Goal: Check status: Check status

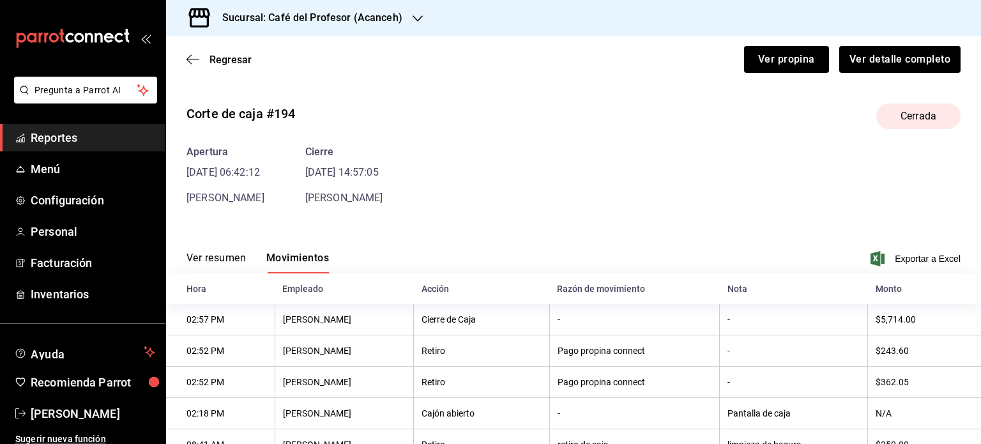
scroll to position [112, 0]
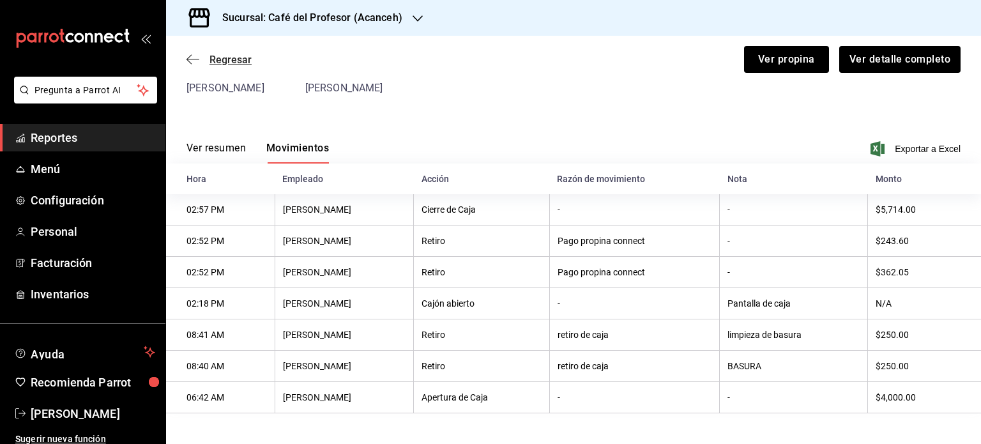
click at [224, 58] on span "Regresar" at bounding box center [230, 60] width 42 height 12
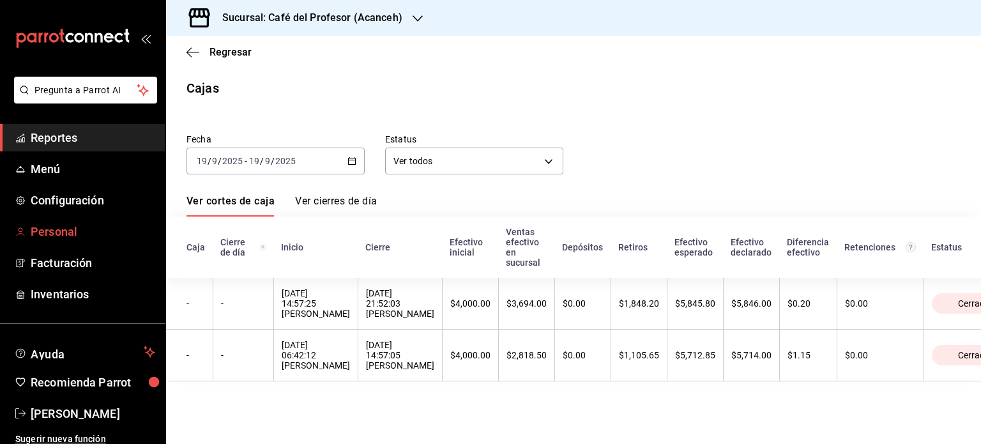
click at [61, 226] on span "Personal" at bounding box center [93, 231] width 124 height 17
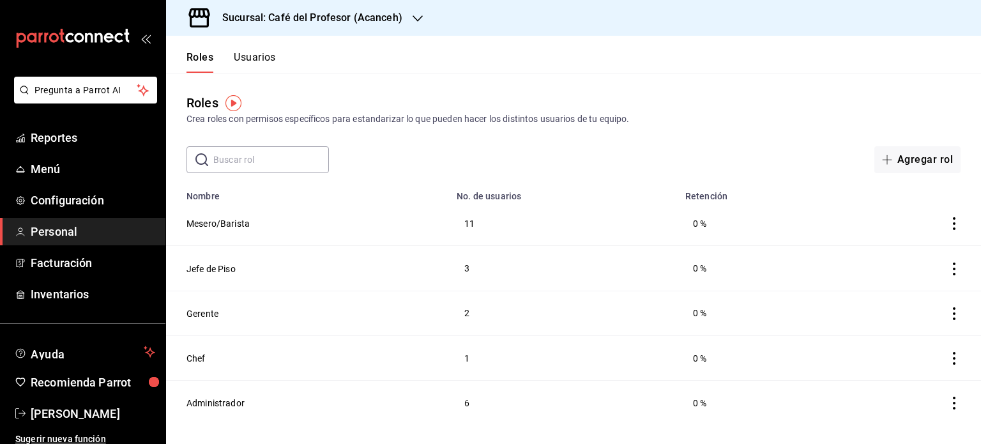
click at [243, 56] on button "Usuarios" at bounding box center [255, 62] width 42 height 22
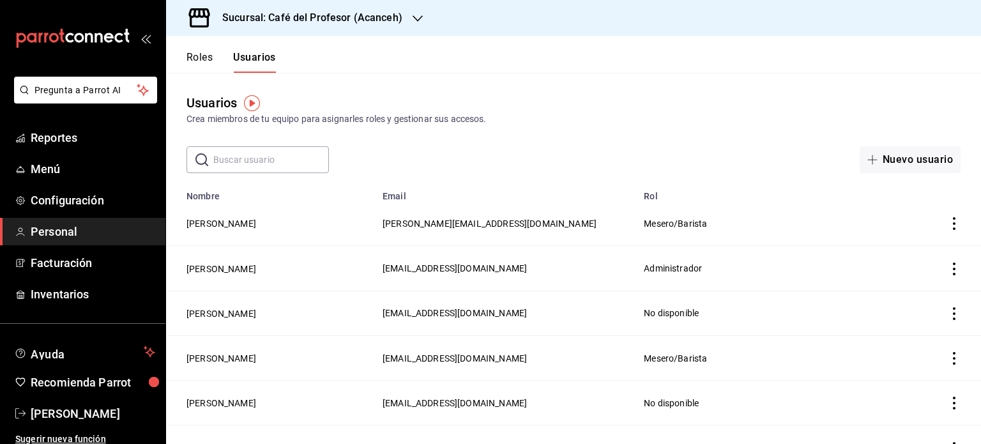
click at [204, 57] on button "Roles" at bounding box center [199, 62] width 26 height 22
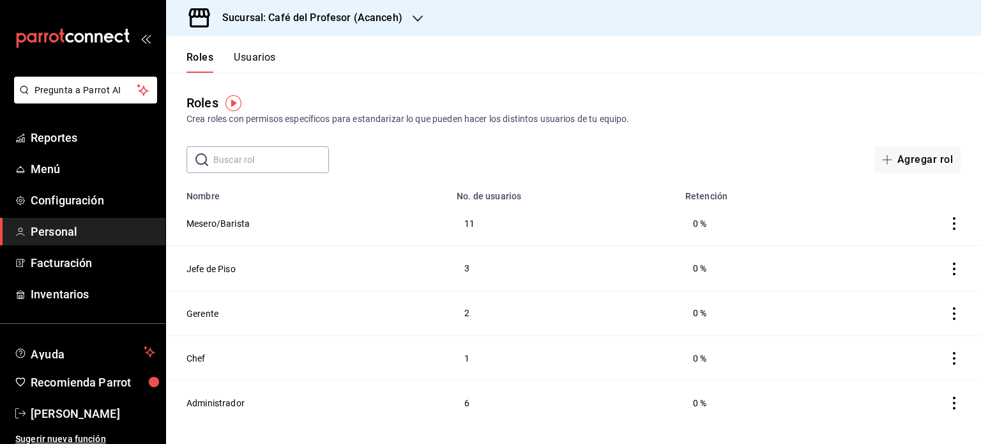
click at [106, 225] on span "Personal" at bounding box center [93, 231] width 124 height 17
click at [59, 127] on link "Reportes" at bounding box center [82, 137] width 165 height 27
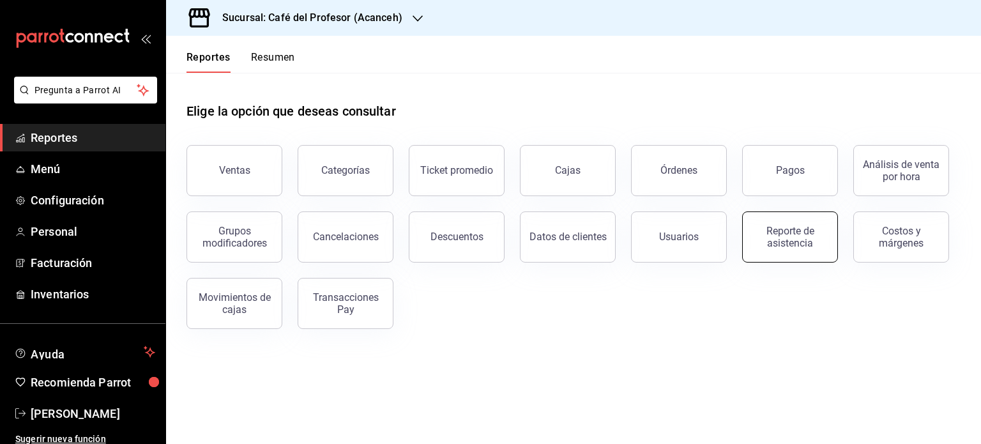
click at [765, 244] on div "Reporte de asistencia" at bounding box center [789, 237] width 79 height 24
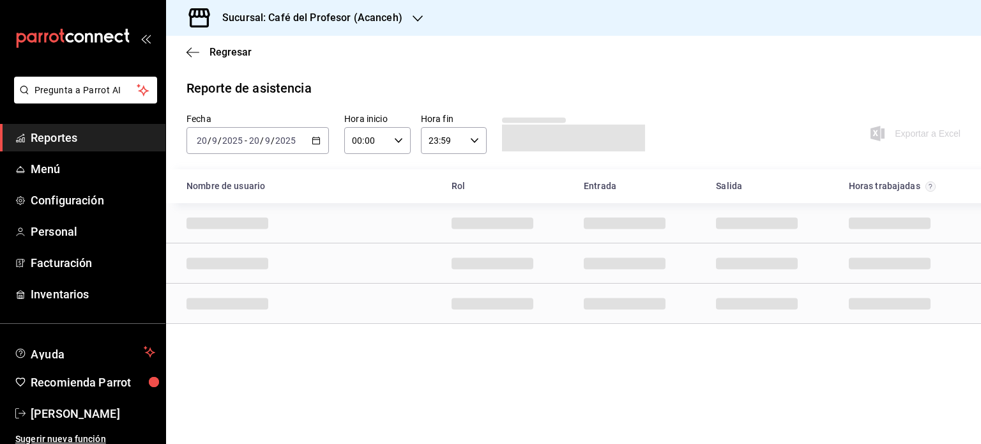
click at [316, 142] on icon "button" at bounding box center [316, 140] width 9 height 9
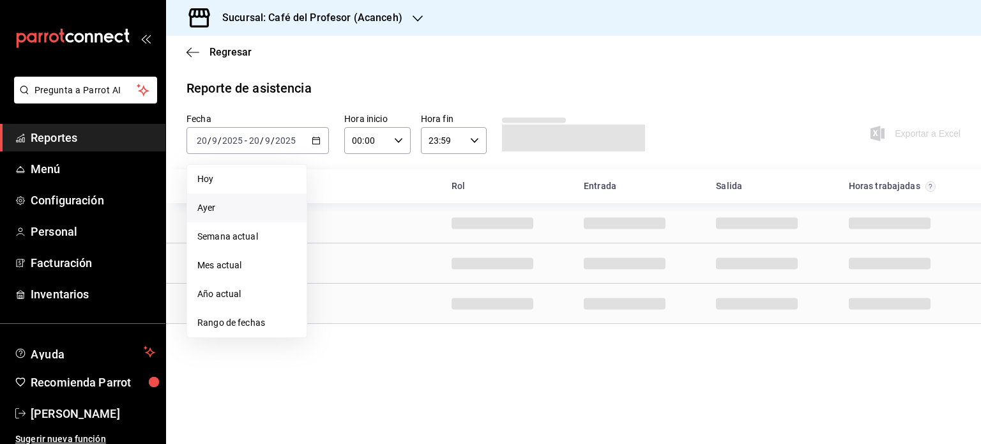
click at [217, 207] on span "Ayer" at bounding box center [246, 207] width 99 height 13
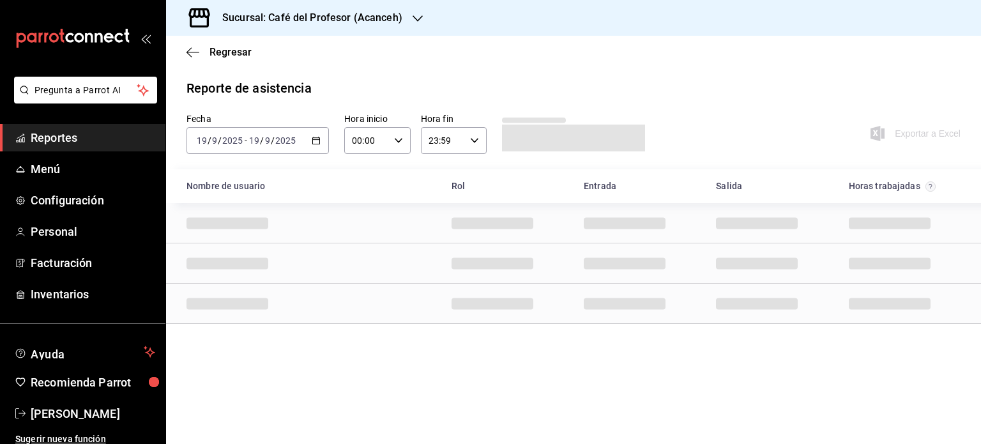
click at [398, 145] on div "00:00 Hora inicio" at bounding box center [377, 140] width 66 height 27
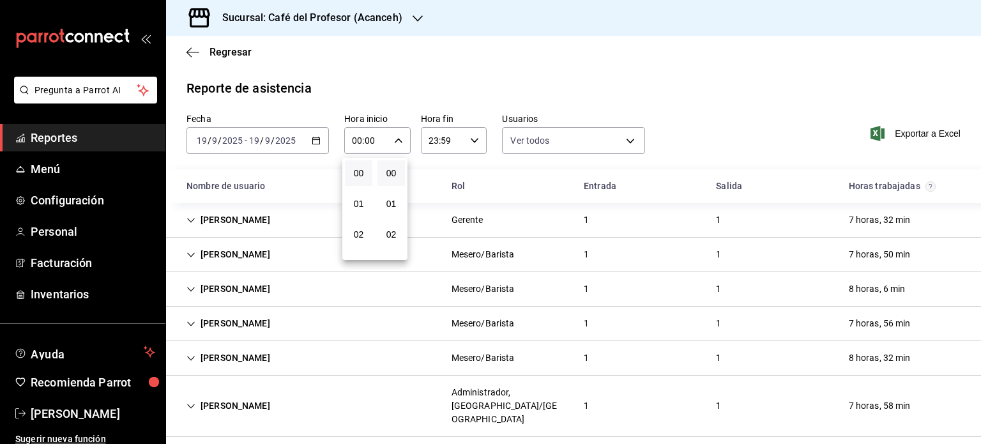
click at [511, 215] on div at bounding box center [490, 222] width 981 height 444
click at [267, 142] on input "9" at bounding box center [267, 140] width 6 height 10
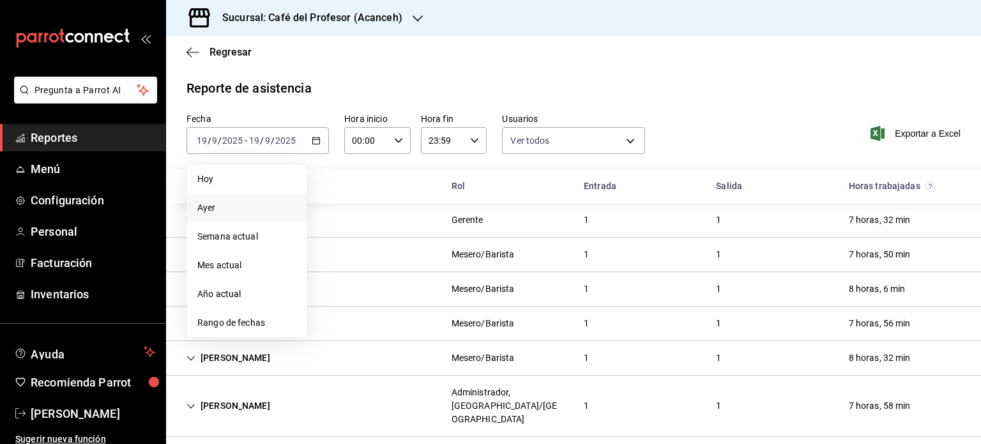
click at [485, 324] on div "Mesero/Barista" at bounding box center [482, 323] width 63 height 13
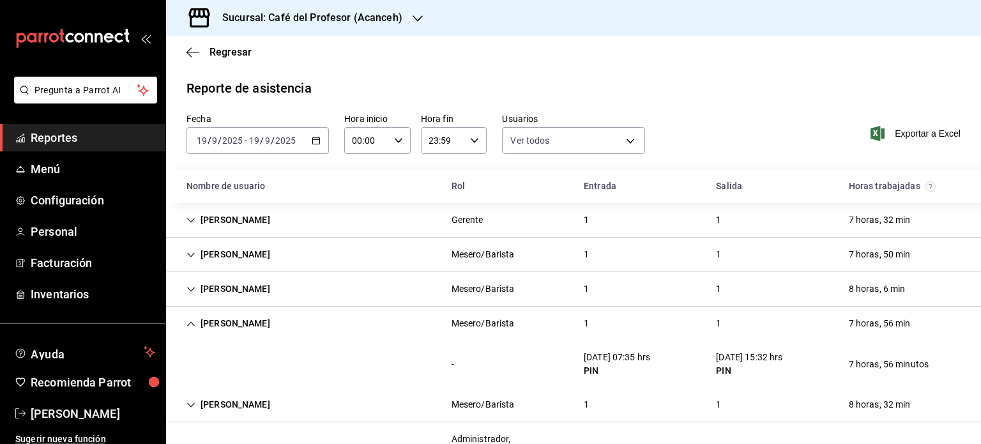
click at [312, 140] on icon "button" at bounding box center [316, 140] width 9 height 9
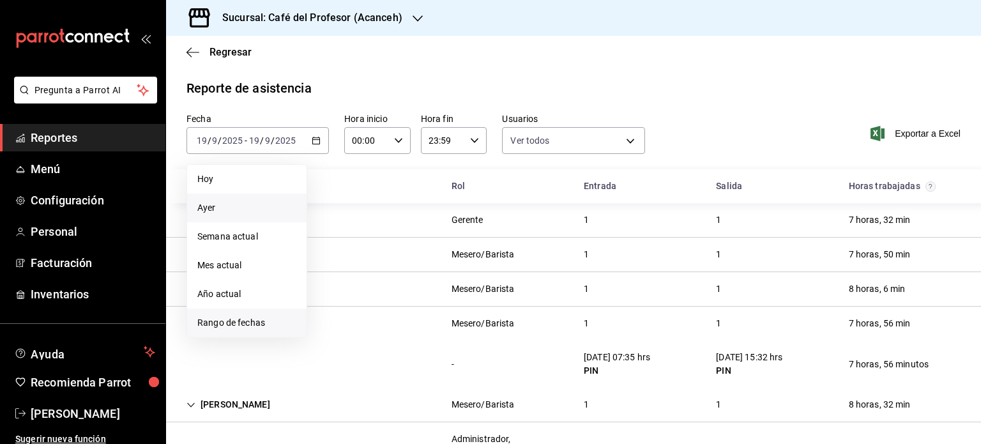
click at [252, 322] on span "Rango de fechas" at bounding box center [246, 322] width 99 height 13
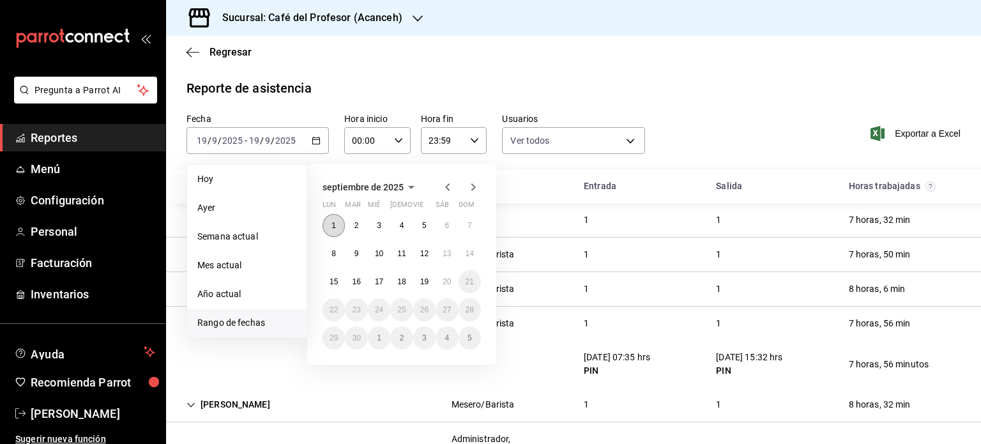
click at [337, 230] on button "1" at bounding box center [333, 225] width 22 height 23
click at [338, 282] on button "15" at bounding box center [333, 281] width 22 height 23
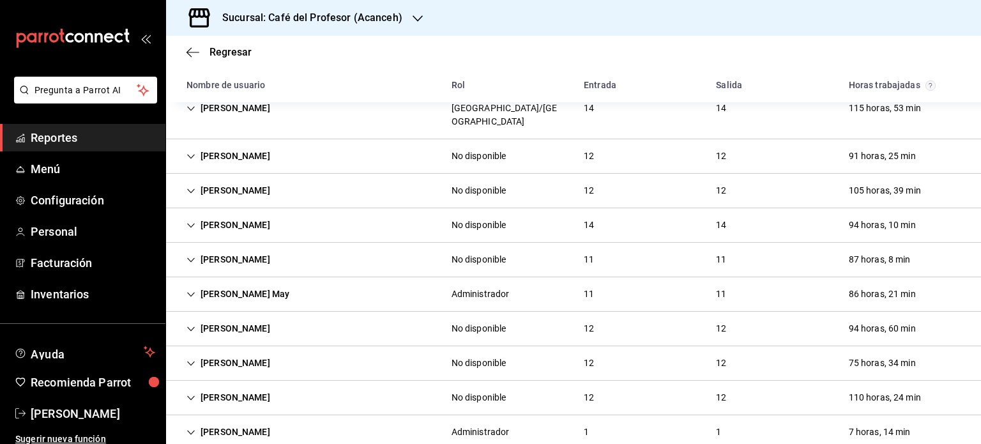
scroll to position [447, 0]
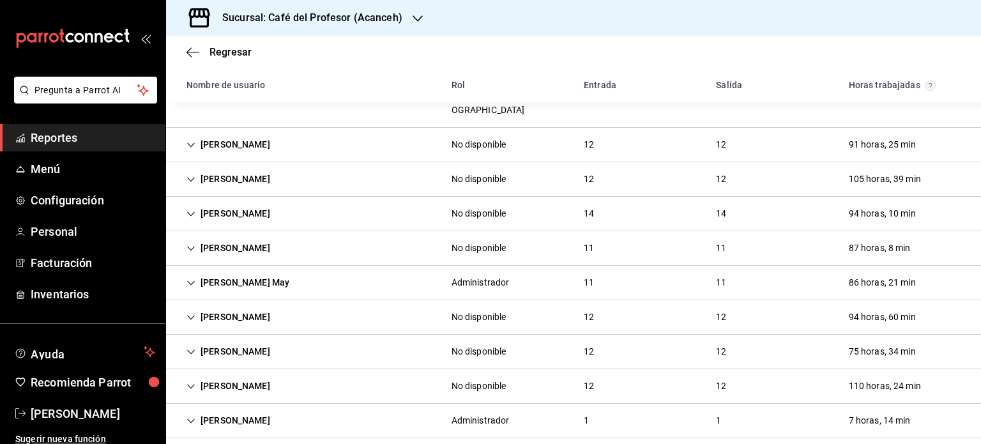
click at [184, 168] on div "Minerva Aguilar" at bounding box center [228, 179] width 104 height 24
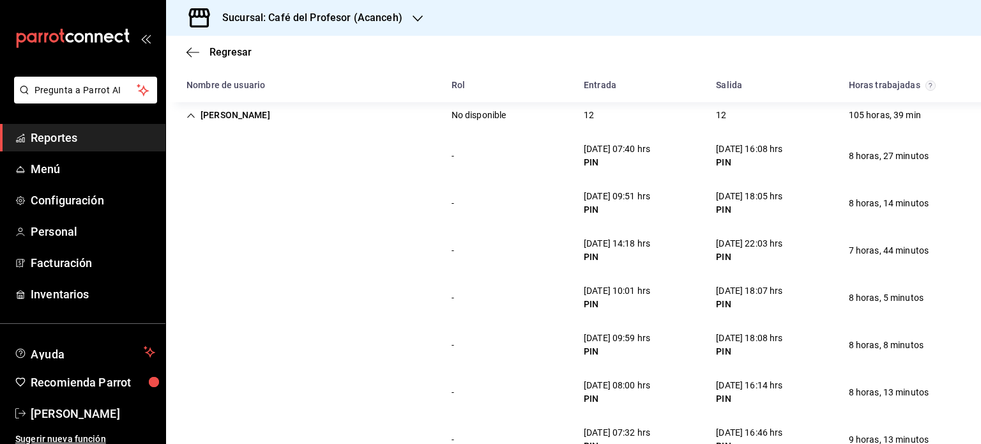
scroll to position [383, 0]
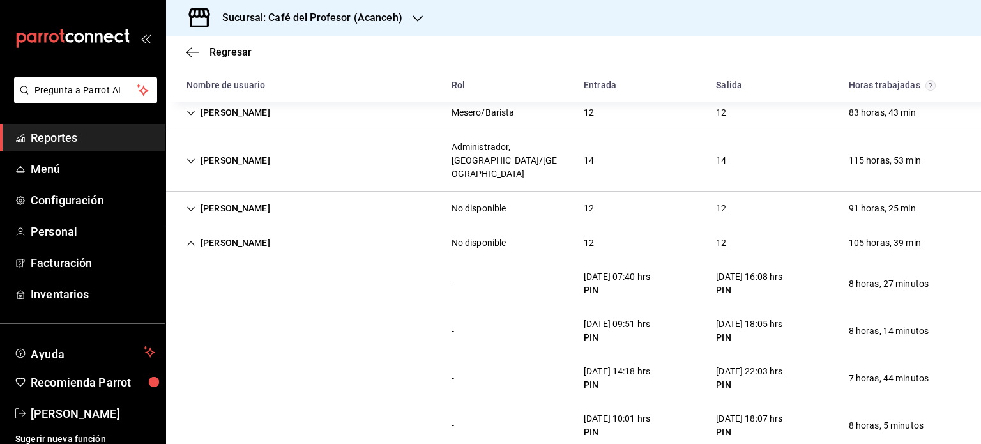
click at [643, 226] on div "Minerva Aguilar No disponible 12 12 105 horas, 39 min" at bounding box center [573, 243] width 815 height 34
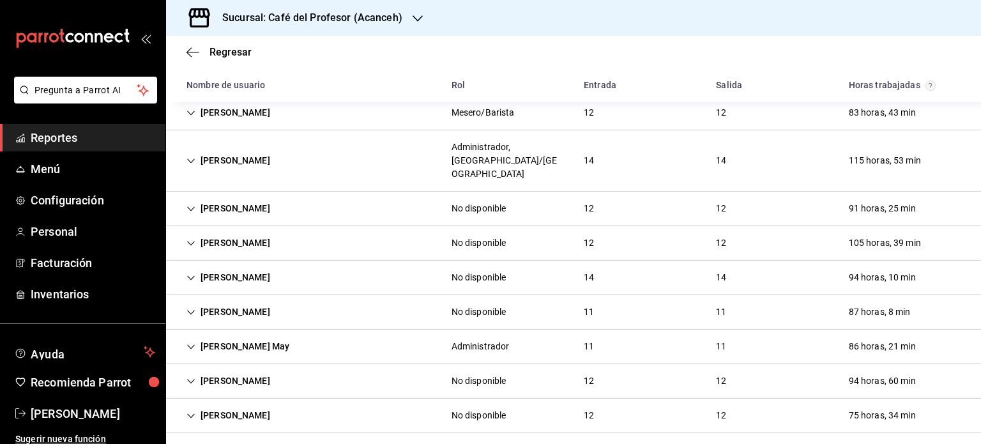
click at [643, 226] on div "Minerva Aguilar No disponible 12 12 105 horas, 39 min" at bounding box center [573, 243] width 815 height 34
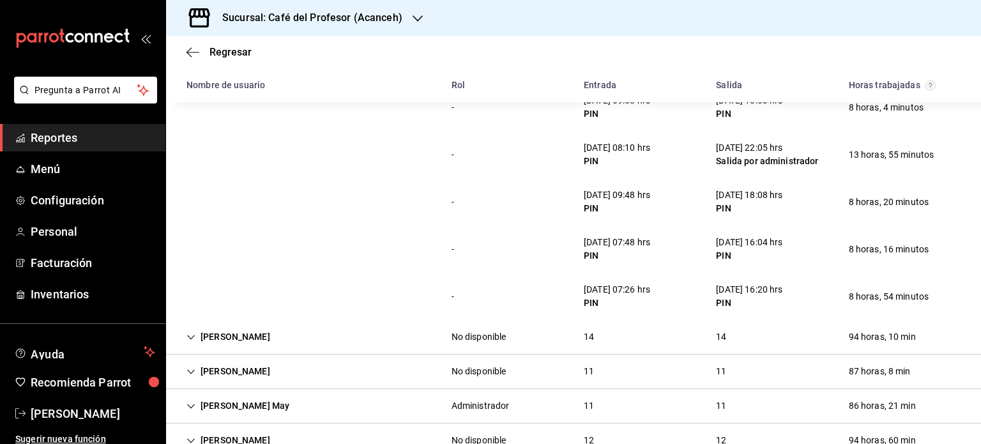
scroll to position [894, 0]
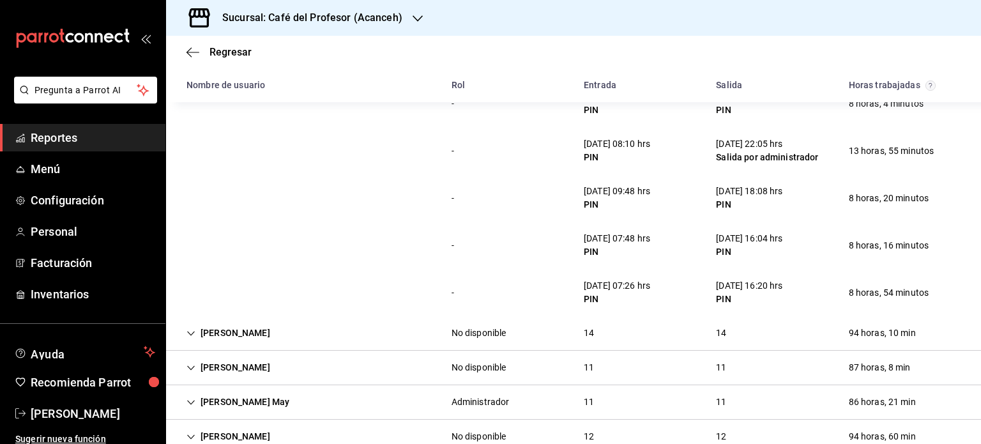
click at [692, 326] on div "Cesar Castañeda No disponible 14 14 94 horas, 10 min" at bounding box center [573, 333] width 815 height 34
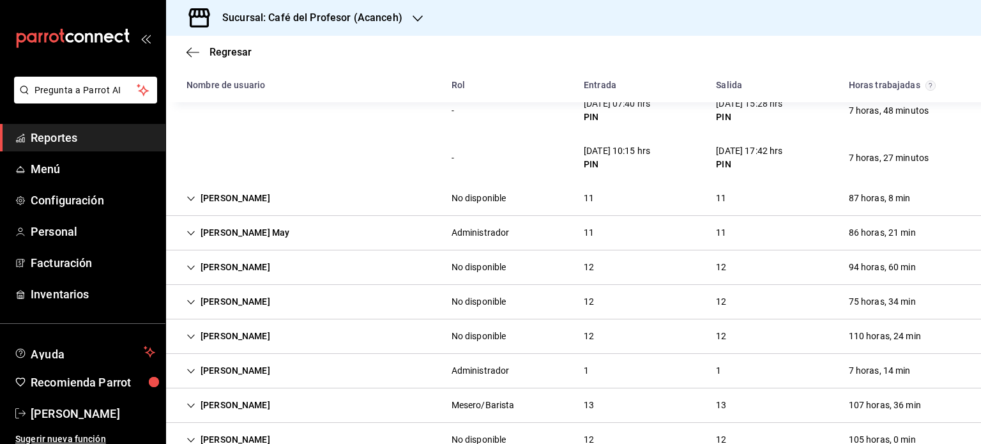
scroll to position [1788, 0]
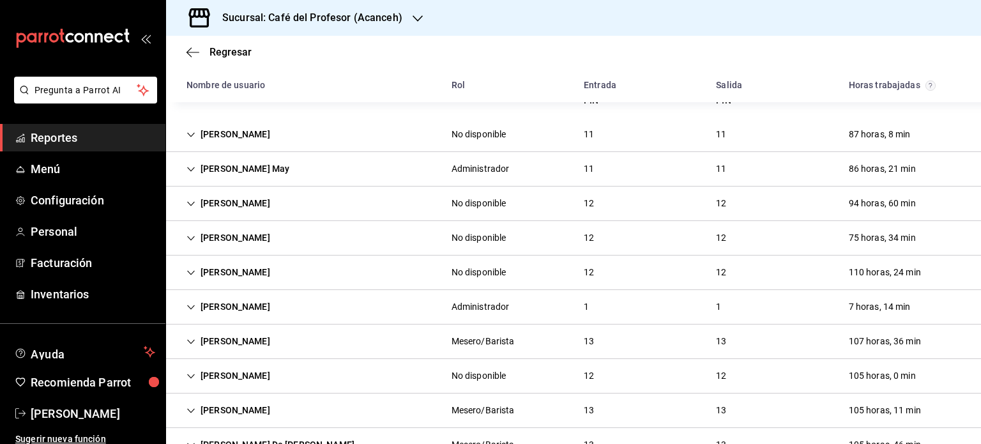
click at [314, 294] on div "Camila Guerrero Matos Administrador 1 1 7 horas, 14 min" at bounding box center [573, 307] width 815 height 34
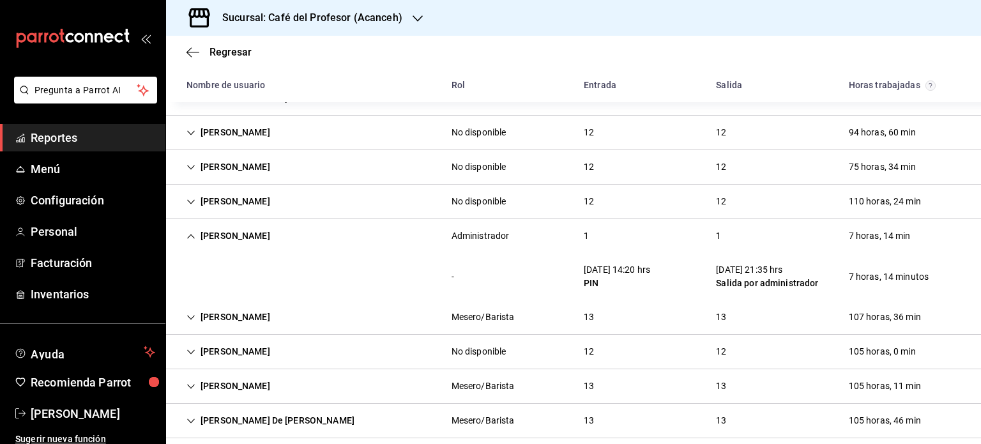
scroll to position [1842, 0]
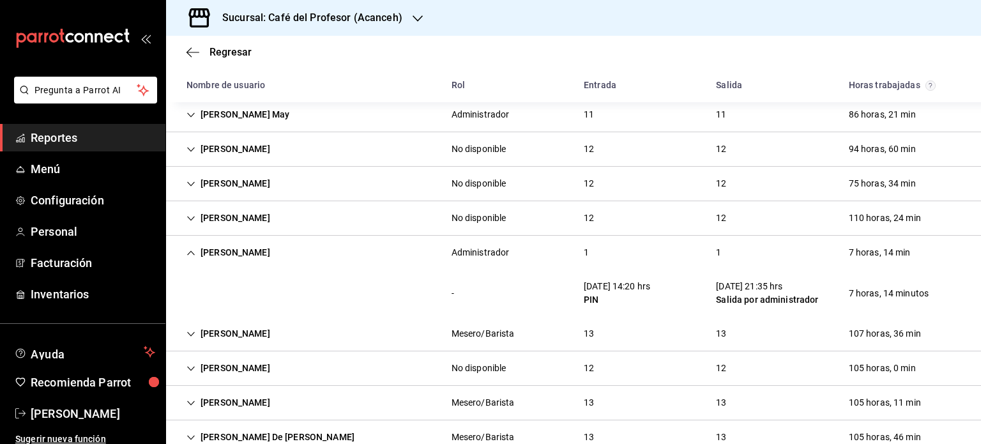
click at [373, 13] on h3 "Sucursal: Café del Profesor (Acanceh)" at bounding box center [307, 17] width 190 height 15
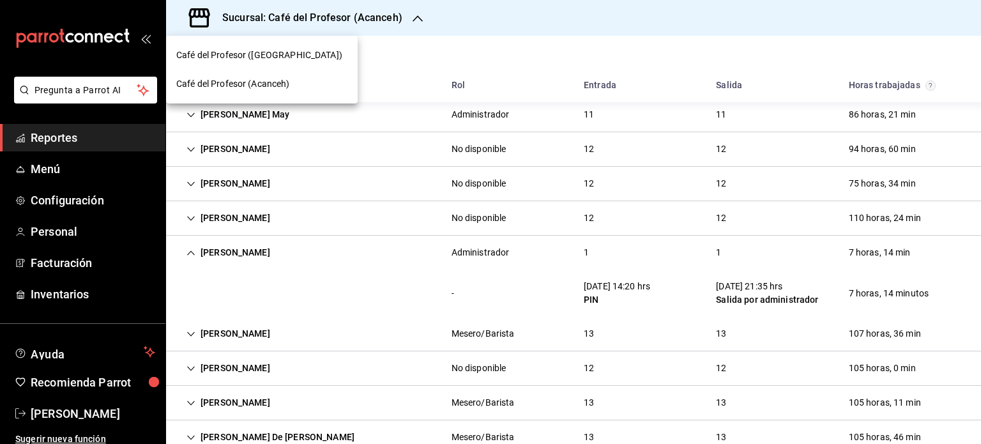
click at [240, 64] on div "Café del Profesor (Cancun)" at bounding box center [262, 55] width 192 height 29
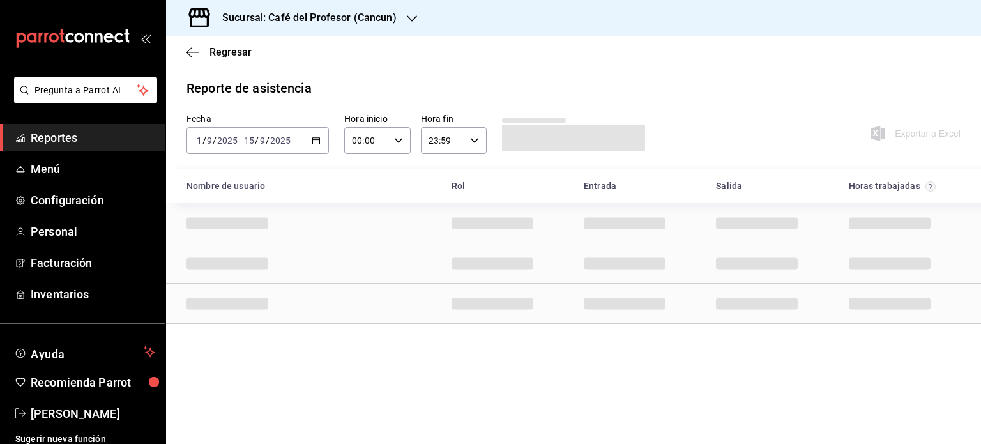
click at [302, 139] on div "2025-09-01 1 / 9 / 2025 - 2025-09-15 15 / 9 / 2025" at bounding box center [257, 140] width 142 height 27
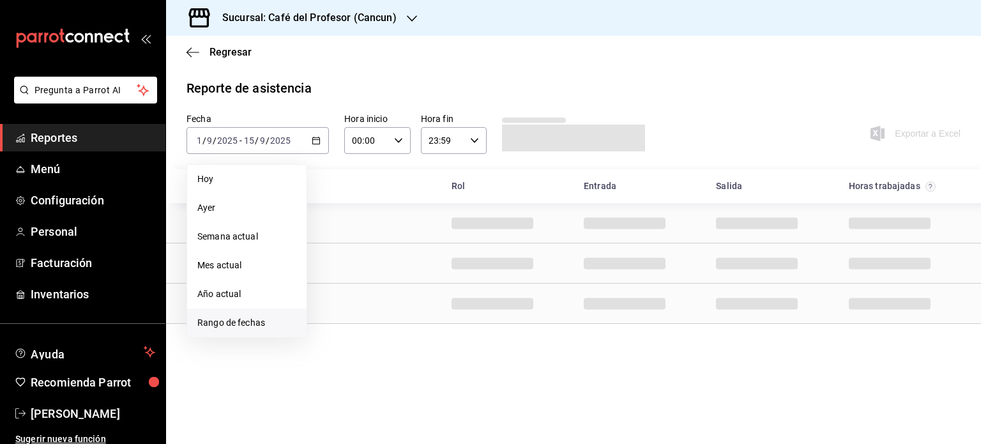
click at [247, 333] on li "Rango de fechas" at bounding box center [246, 322] width 119 height 29
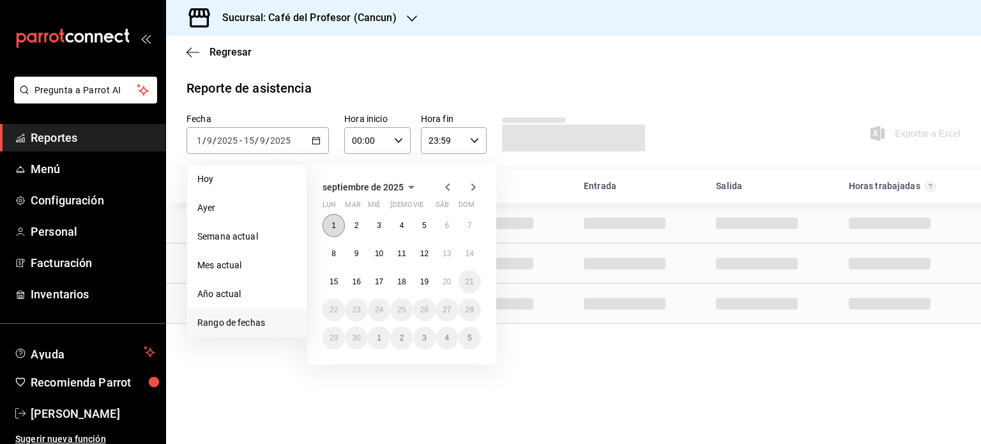
drag, startPoint x: 333, startPoint y: 224, endPoint x: 353, endPoint y: 230, distance: 21.4
click at [340, 226] on button "1" at bounding box center [333, 225] width 22 height 23
click at [331, 284] on abbr "15" at bounding box center [333, 281] width 8 height 9
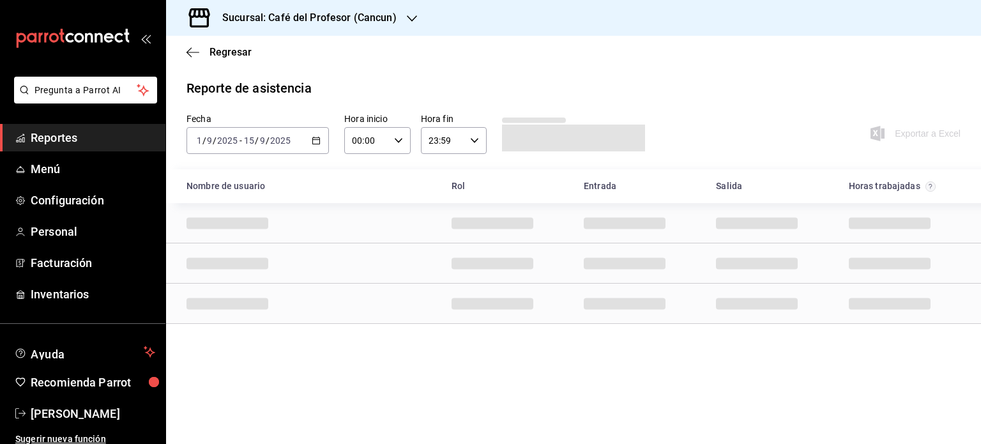
click at [324, 139] on div "2025-09-01 1 / 9 / 2025 - 2025-09-15 15 / 9 / 2025" at bounding box center [257, 140] width 142 height 27
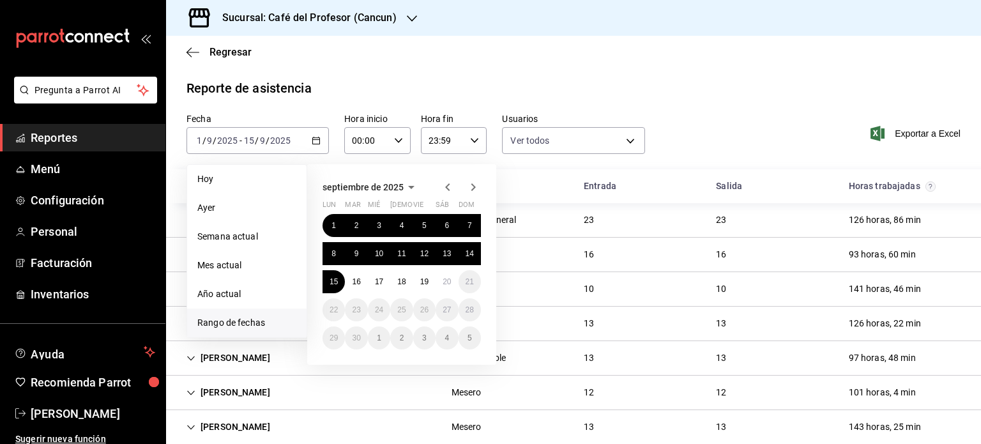
click at [658, 165] on div "Fecha 2025-09-01 1 / 9 / 2025 - 2025-09-15 15 / 9 / 2025 Hoy Ayer Semana actual…" at bounding box center [573, 141] width 815 height 56
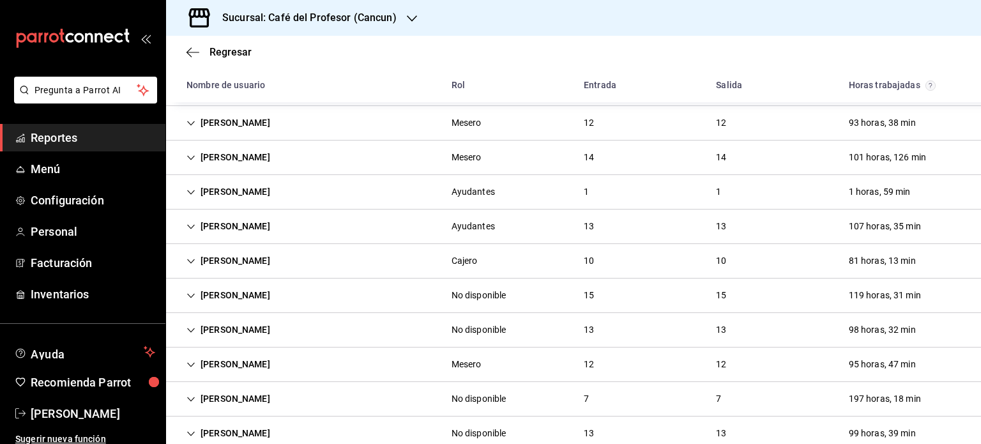
scroll to position [569, 0]
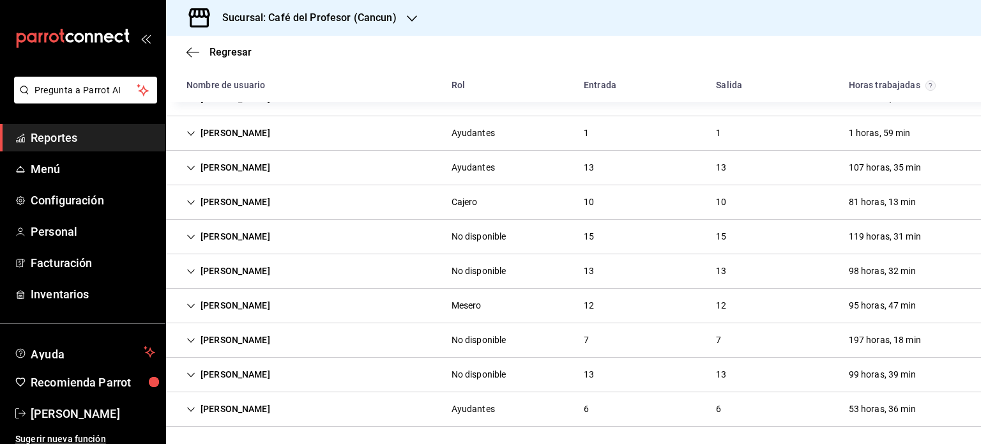
click at [340, 188] on div "Camila Guerrero Matos Cajero 10 10 81 horas, 13 min" at bounding box center [573, 202] width 815 height 34
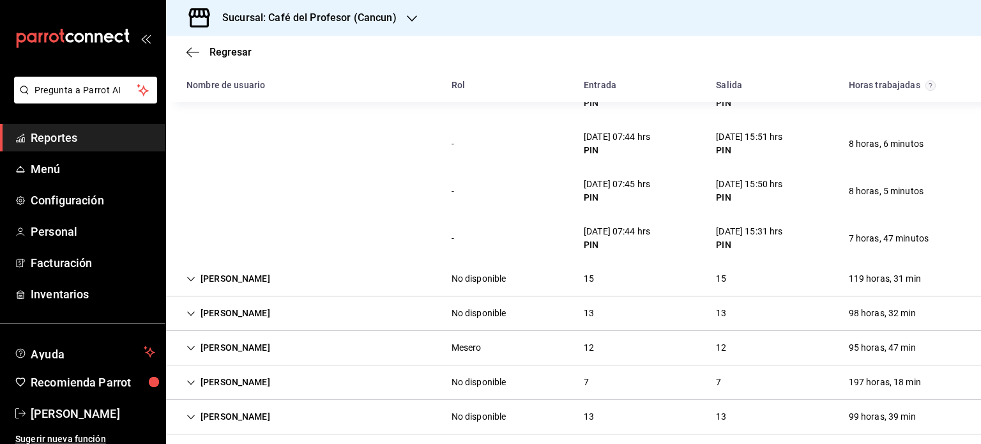
scroll to position [978, 0]
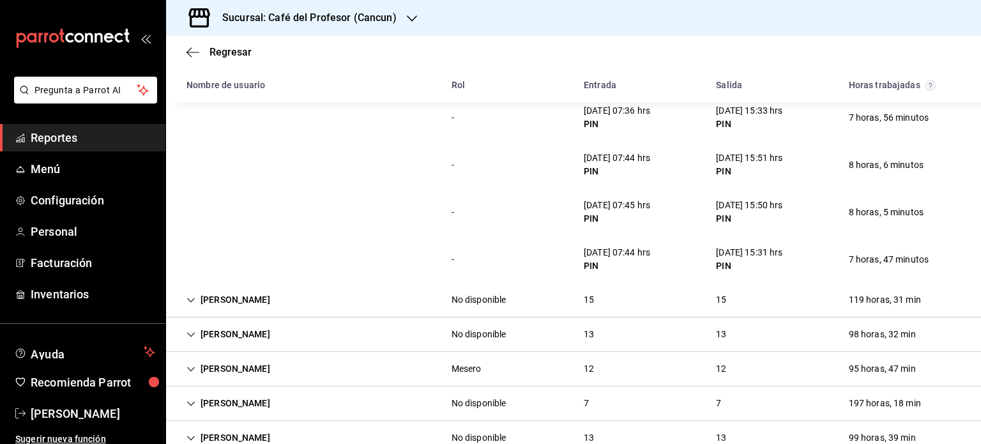
click at [643, 236] on div "- 14/09/25 07:44 hrs PIN 14/09/25 15:31 hrs PIN 7 horas, 47 minutos" at bounding box center [573, 259] width 815 height 47
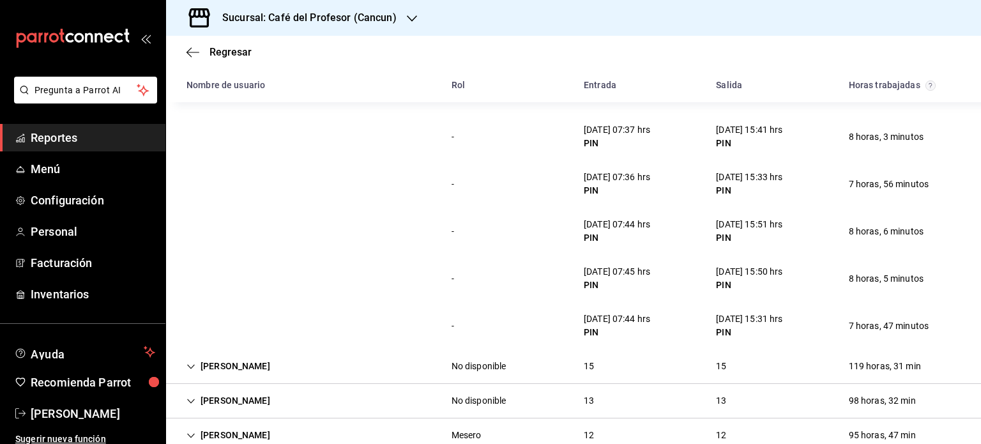
scroll to position [914, 0]
